Goal: Task Accomplishment & Management: Complete application form

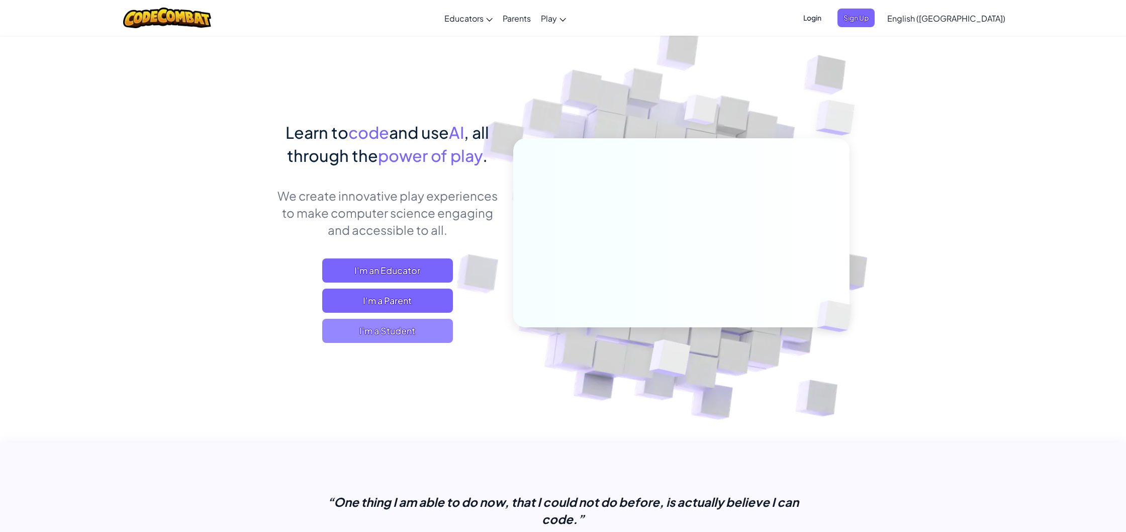
click at [387, 332] on span "I'm a Student" at bounding box center [387, 331] width 131 height 24
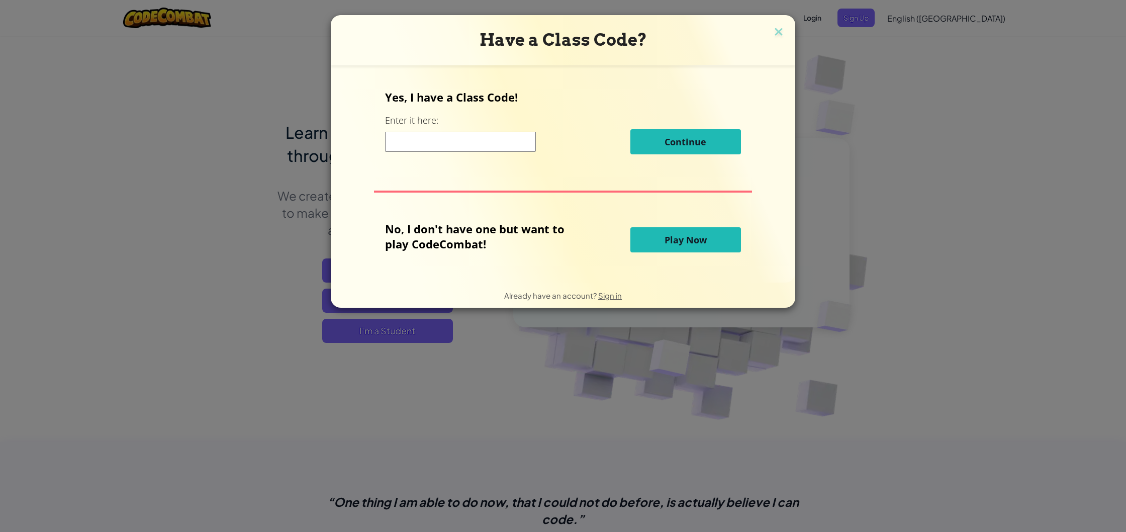
click at [430, 140] on input at bounding box center [460, 142] width 151 height 20
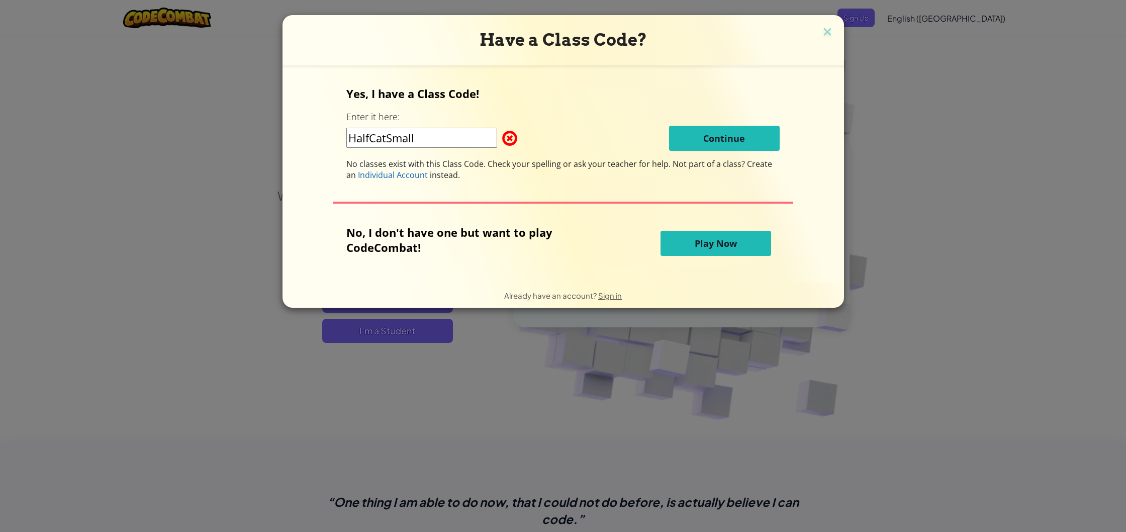
type input "HalfCatSmall"
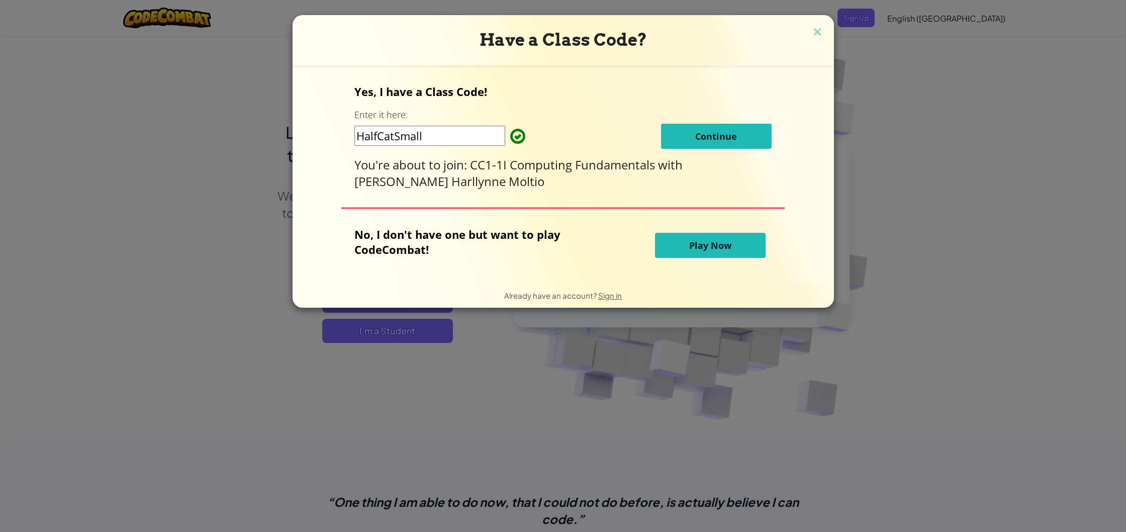
click at [713, 131] on button "Continue" at bounding box center [716, 136] width 111 height 25
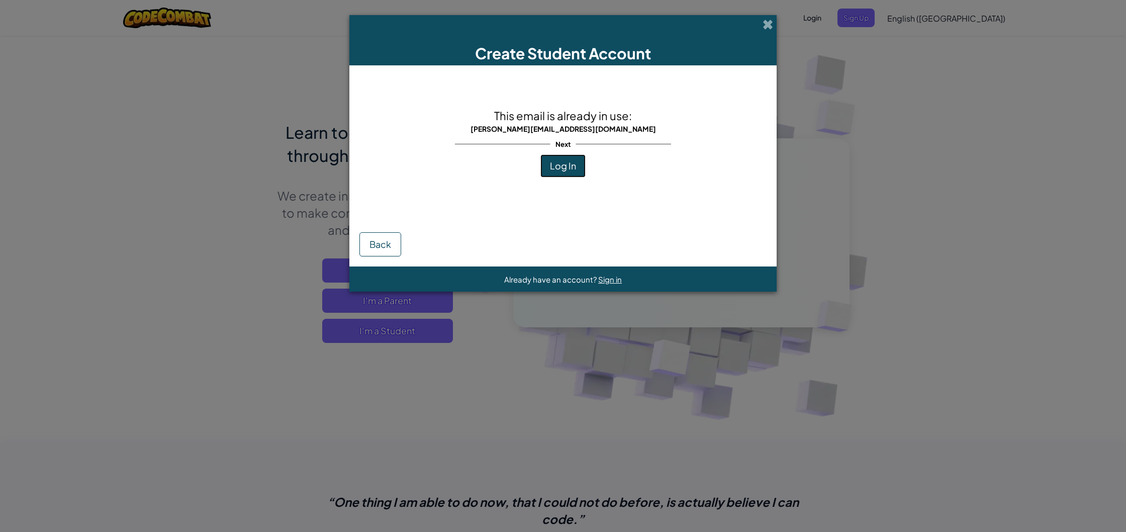
click at [563, 161] on span "Log In" at bounding box center [563, 166] width 26 height 12
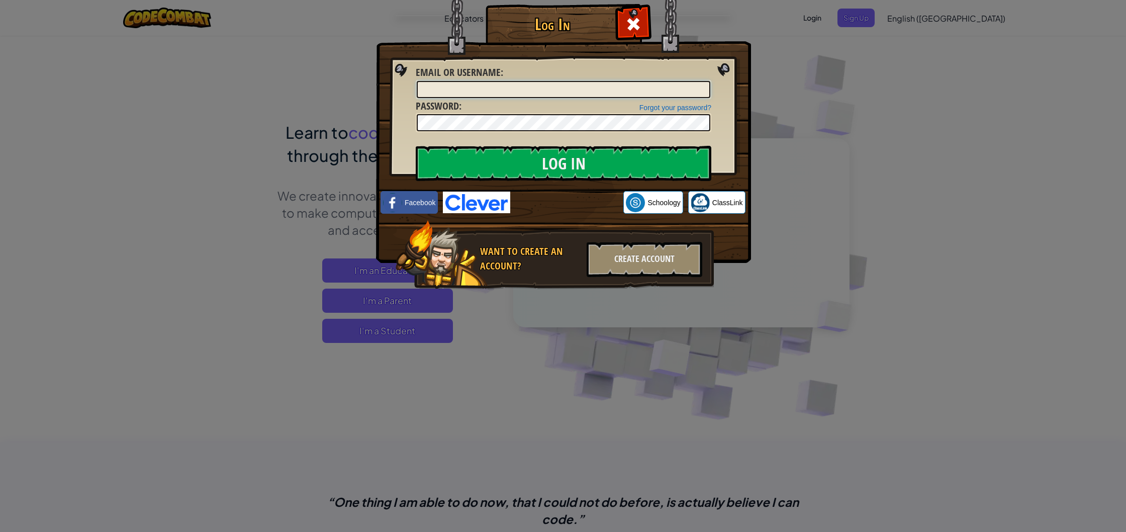
click at [528, 88] on input "Email or Username :" at bounding box center [563, 89] width 293 height 17
type input "a"
type input "[PERSON_NAME][EMAIL_ADDRESS][DOMAIN_NAME]"
click at [416, 146] on input "Log In" at bounding box center [563, 163] width 295 height 35
click at [589, 160] on input "Log In" at bounding box center [563, 163] width 295 height 35
